Goal: Find specific page/section: Find specific page/section

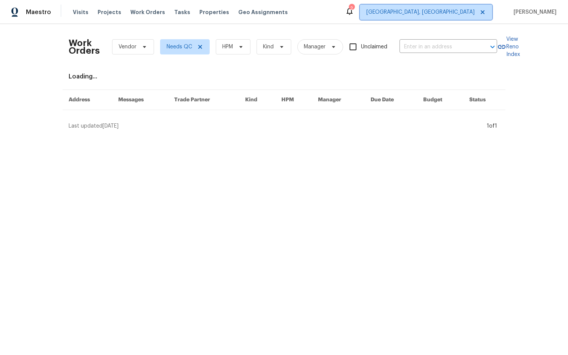
click at [459, 13] on span "[GEOGRAPHIC_DATA], [GEOGRAPHIC_DATA]" at bounding box center [420, 12] width 108 height 8
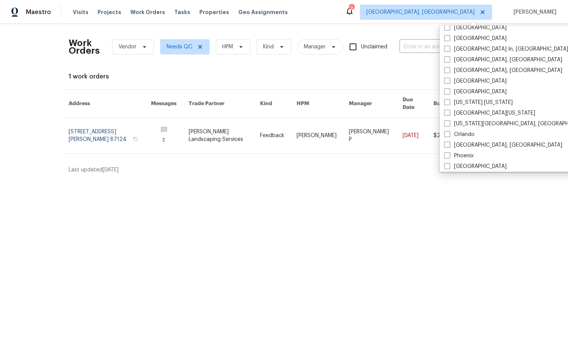
scroll to position [321, 0]
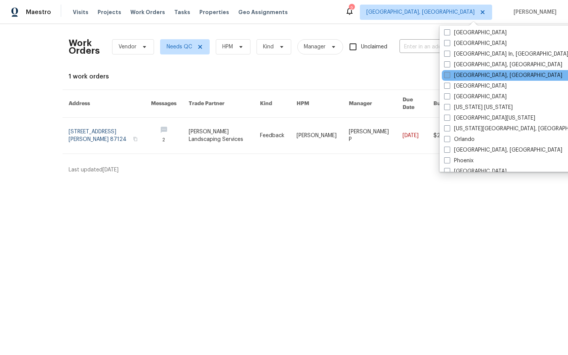
drag, startPoint x: 449, startPoint y: 75, endPoint x: 445, endPoint y: 74, distance: 3.9
click at [449, 75] on span at bounding box center [447, 75] width 6 height 6
click at [449, 75] on input "[GEOGRAPHIC_DATA], [GEOGRAPHIC_DATA]" at bounding box center [446, 74] width 5 height 5
checkbox input "true"
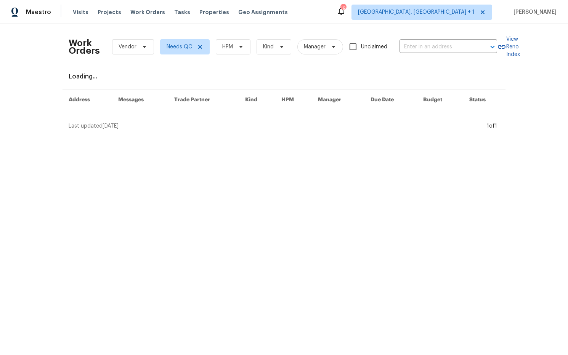
click at [402, 40] on div "Work Orders Vendor Needs QC HPM Kind Manager Unclaimed ​" at bounding box center [283, 47] width 428 height 34
click at [475, 14] on span "[GEOGRAPHIC_DATA], [GEOGRAPHIC_DATA] + 1" at bounding box center [416, 12] width 117 height 8
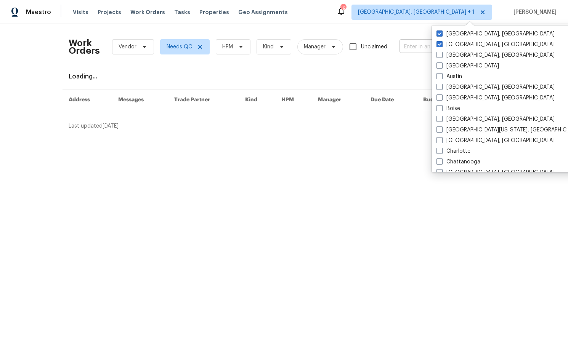
drag, startPoint x: 461, startPoint y: 43, endPoint x: 450, endPoint y: 41, distance: 10.8
click at [461, 43] on label "Albuquerque, NM" at bounding box center [495, 45] width 118 height 8
click at [441, 43] on input "Albuquerque, NM" at bounding box center [438, 43] width 5 height 5
checkbox input "false"
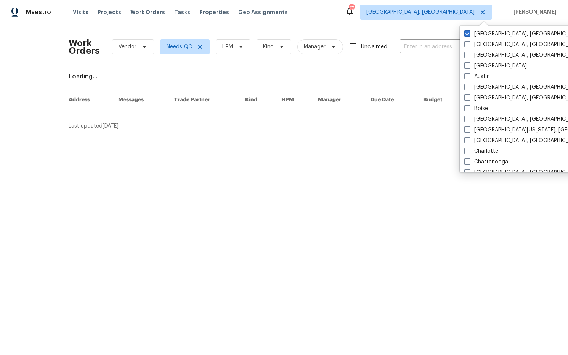
click at [413, 29] on div "Work Orders Vendor Needs QC HPM Kind Manager Unclaimed ​ View Reno Index Loadin…" at bounding box center [284, 80] width 568 height 112
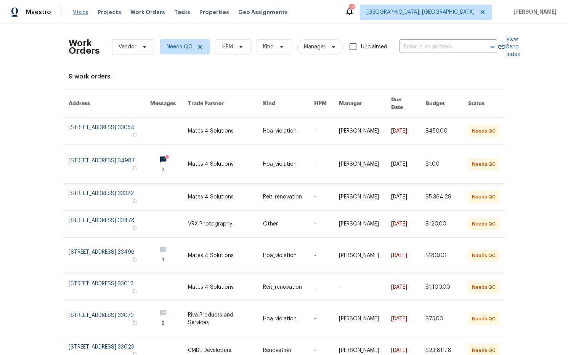
click at [78, 13] on span "Visits" at bounding box center [81, 12] width 16 height 8
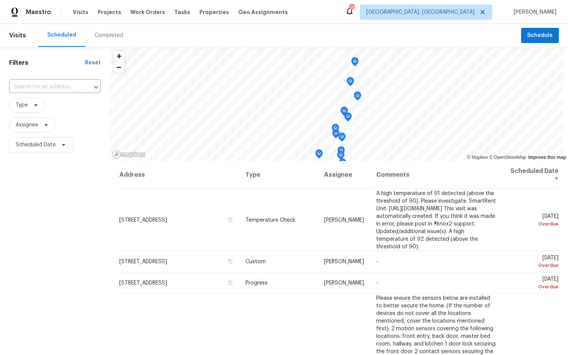
click at [106, 37] on div "Completed" at bounding box center [109, 36] width 29 height 8
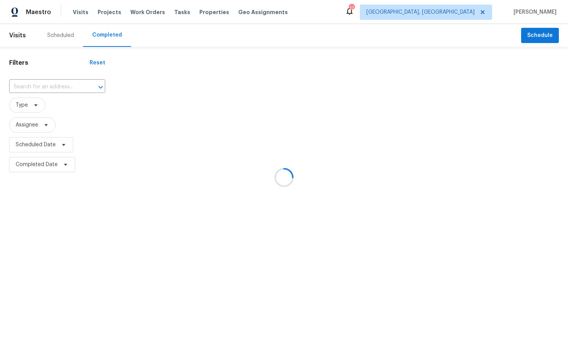
click at [60, 89] on div at bounding box center [284, 177] width 568 height 355
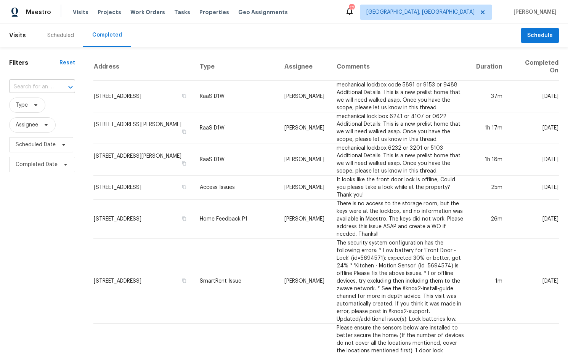
click at [41, 85] on input "text" at bounding box center [31, 87] width 45 height 12
paste input "[STREET_ADDRESS]"
type input "[STREET_ADDRESS]"
click at [45, 110] on li "[STREET_ADDRESS]" at bounding box center [41, 104] width 65 height 13
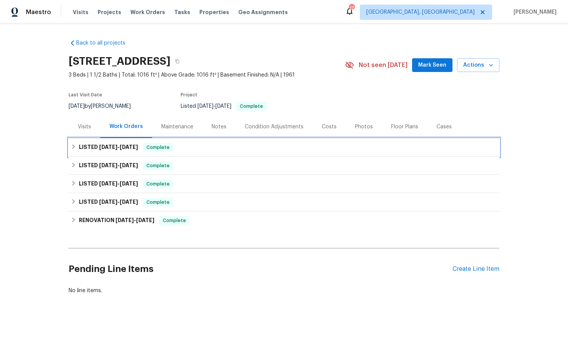
click at [112, 144] on h6 "LISTED [DATE] - [DATE]" at bounding box center [108, 147] width 59 height 9
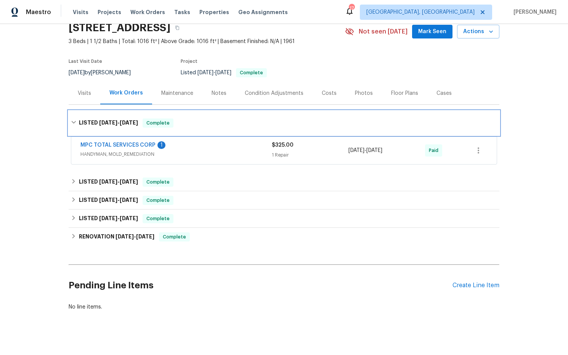
scroll to position [41, 0]
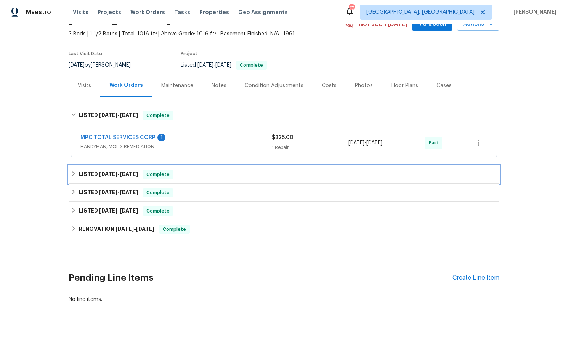
click at [118, 172] on span "[DATE] - [DATE]" at bounding box center [118, 174] width 39 height 5
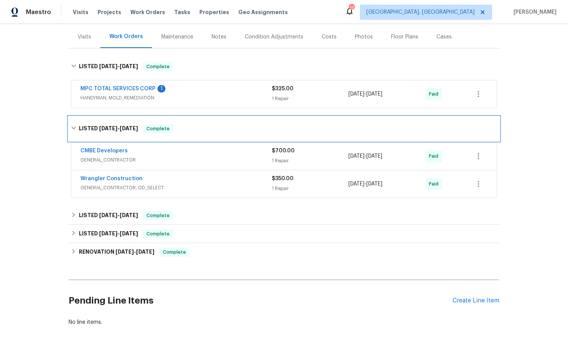
scroll to position [113, 0]
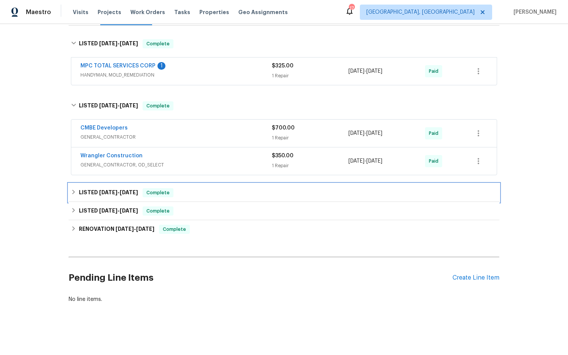
click at [122, 190] on span "[DATE]" at bounding box center [129, 192] width 18 height 5
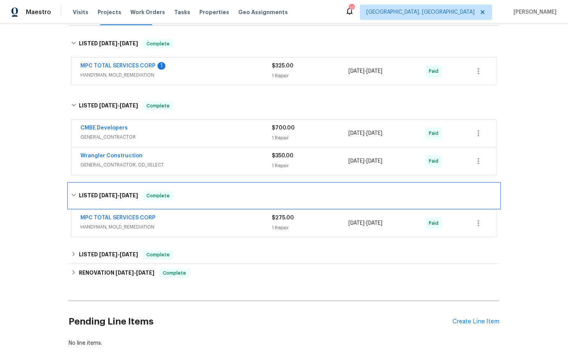
scroll to position [157, 0]
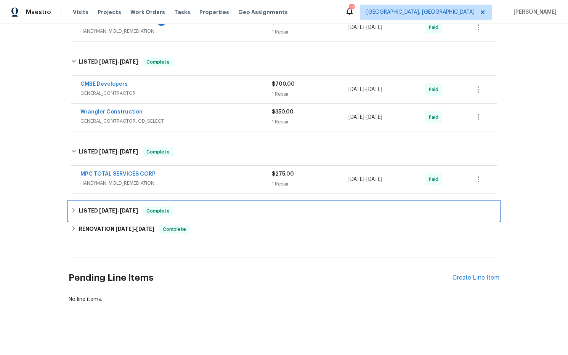
click at [122, 210] on span "[DATE]" at bounding box center [129, 210] width 18 height 5
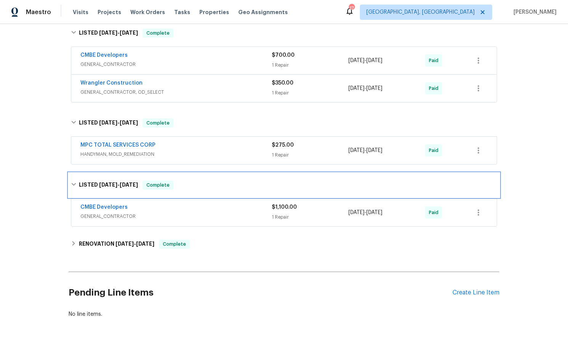
scroll to position [201, 0]
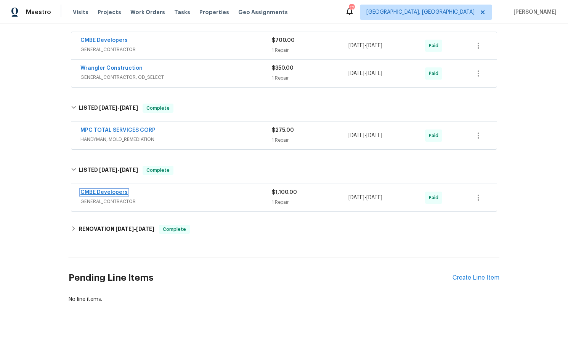
click at [104, 194] on link "CMBE Developers" at bounding box center [103, 192] width 47 height 5
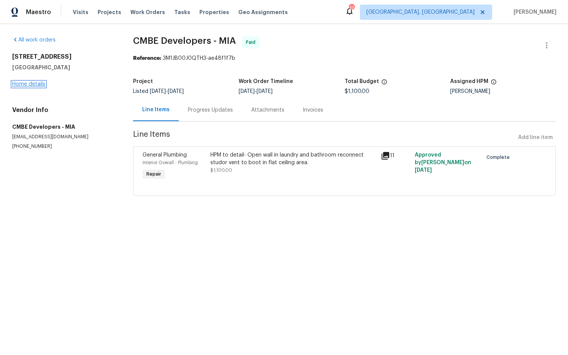
click at [38, 83] on link "Home details" at bounding box center [28, 84] width 33 height 5
